Goal: Book appointment/travel/reservation

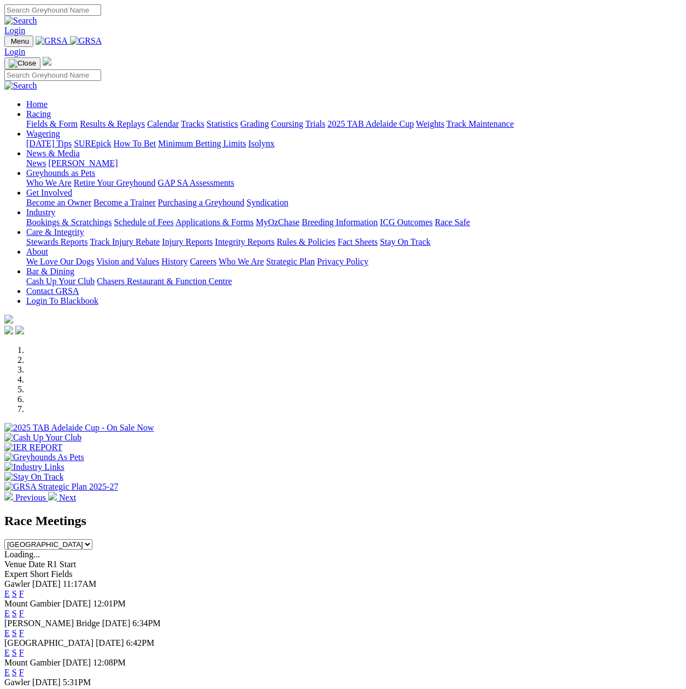
click at [309, 433] on div at bounding box center [342, 433] width 677 height 0
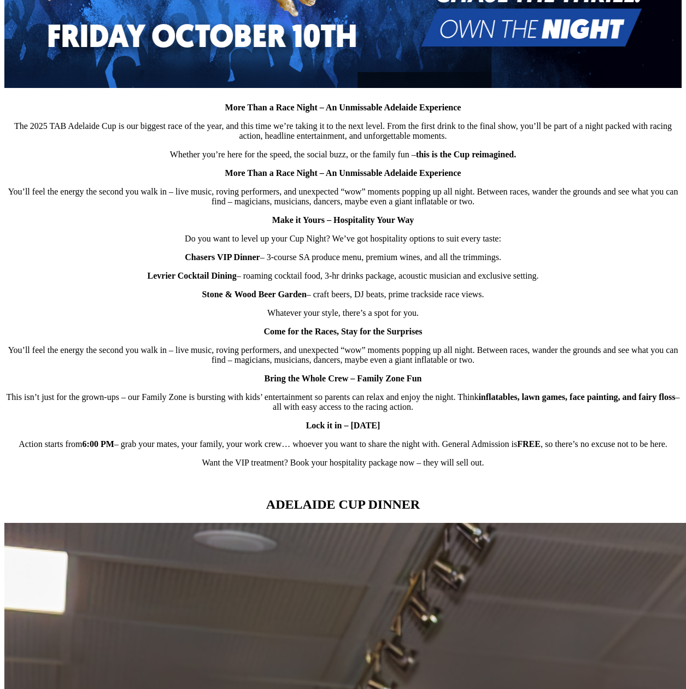
scroll to position [601, 0]
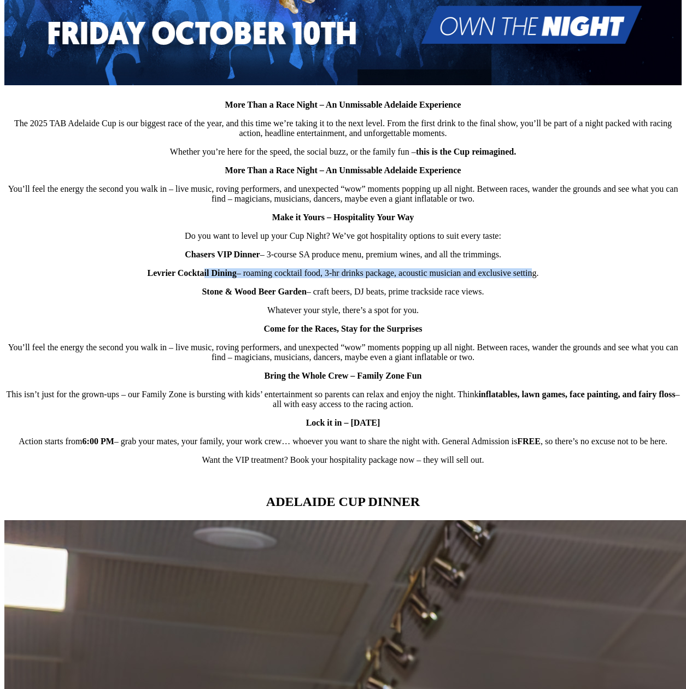
drag, startPoint x: 209, startPoint y: 270, endPoint x: 516, endPoint y: 272, distance: 306.1
click at [516, 272] on p "Levrier Cocktail Dining – roaming cocktail food, 3-hr drinks package, acoustic …" at bounding box center [342, 273] width 677 height 10
drag, startPoint x: 516, startPoint y: 272, endPoint x: 447, endPoint y: 273, distance: 68.9
click at [447, 273] on p "Levrier Cocktail Dining – roaming cocktail food, 3-hr drinks package, acoustic …" at bounding box center [342, 273] width 677 height 10
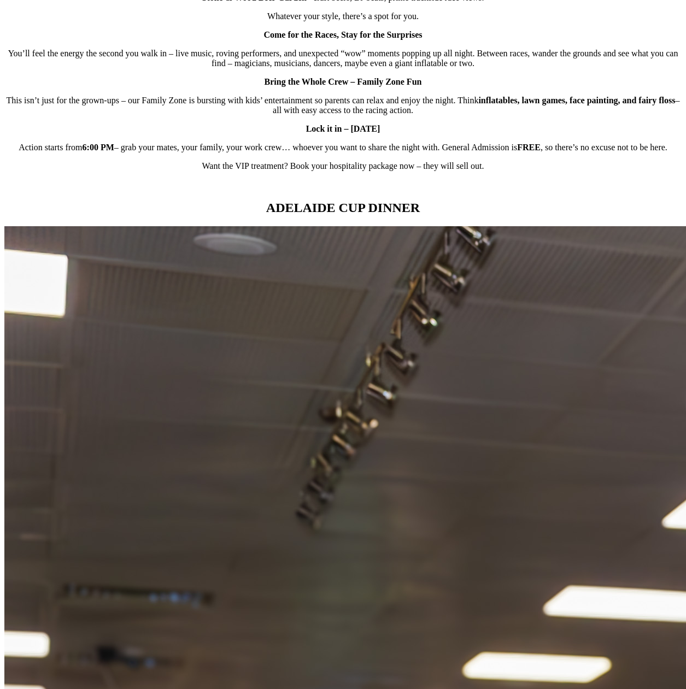
scroll to position [929, 0]
